Goal: Transaction & Acquisition: Purchase product/service

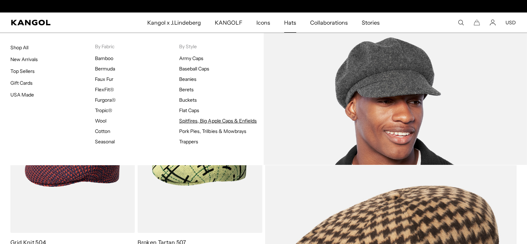
scroll to position [0, 143]
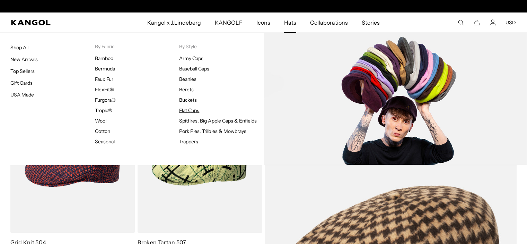
click at [184, 107] on link "Flat Caps" at bounding box center [189, 110] width 20 height 6
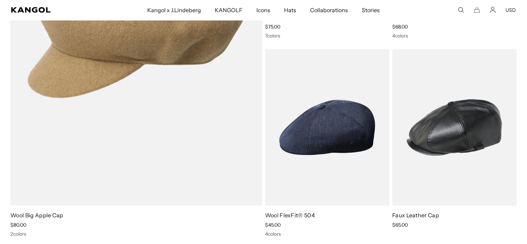
scroll to position [0, 143]
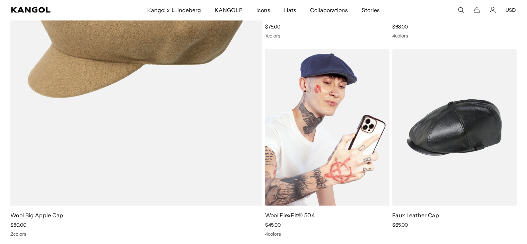
click at [313, 106] on img at bounding box center [327, 127] width 124 height 156
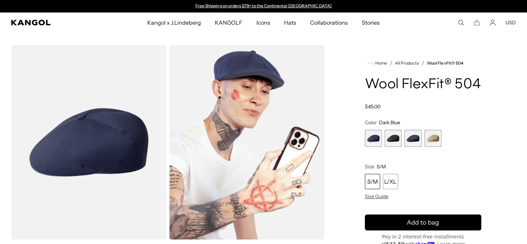
click at [391, 147] on span "2 of 4" at bounding box center [393, 138] width 17 height 17
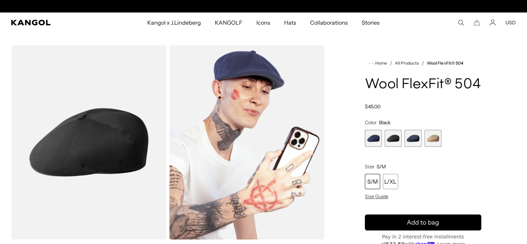
scroll to position [0, 143]
click at [414, 147] on span "3 of 4" at bounding box center [412, 138] width 17 height 17
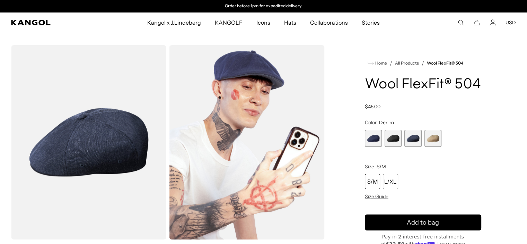
click at [433, 147] on span "4 of 4" at bounding box center [433, 138] width 17 height 17
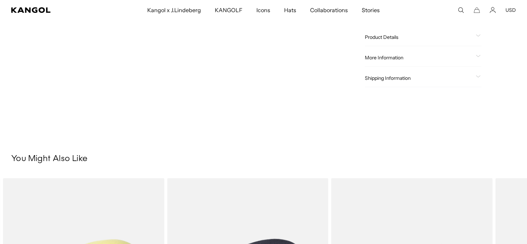
scroll to position [230, 0]
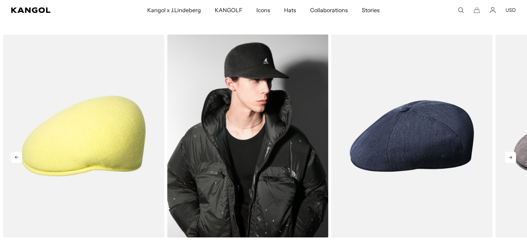
click at [269, 147] on img "2 of 4" at bounding box center [248, 135] width 162 height 203
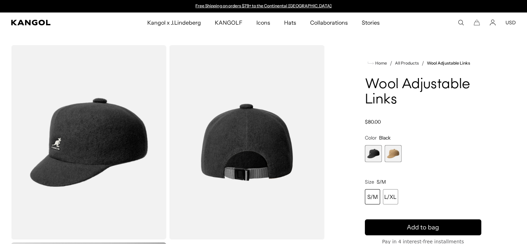
click at [106, 130] on img "Gallery Viewer" at bounding box center [88, 142] width 155 height 194
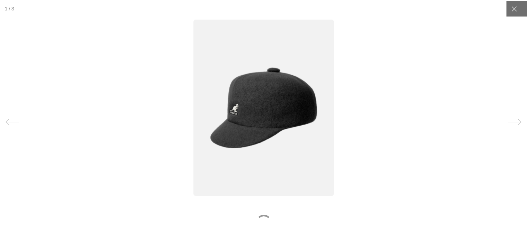
scroll to position [0, 143]
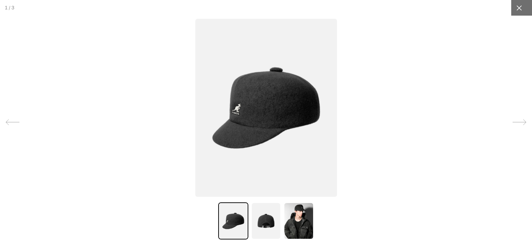
click at [516, 10] on icon at bounding box center [519, 8] width 7 height 7
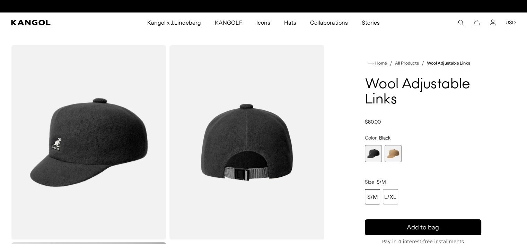
scroll to position [0, 0]
